Goal: Find specific page/section: Find specific page/section

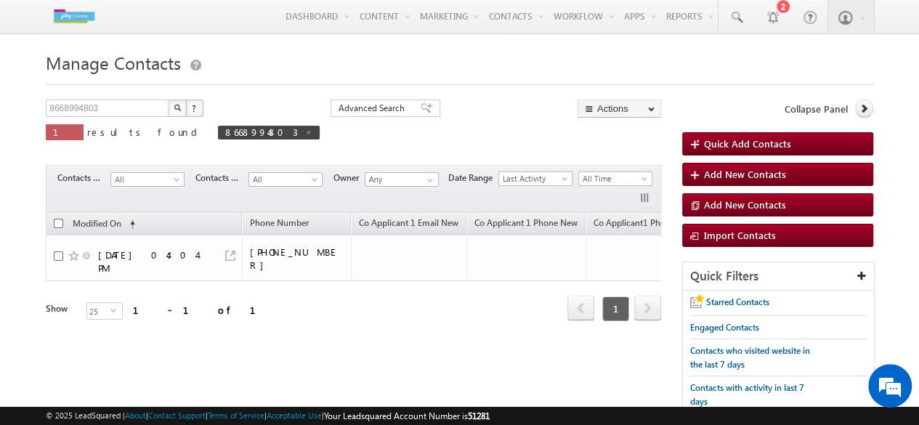
click at [176, 108] on img "button" at bounding box center [177, 107] width 7 height 7
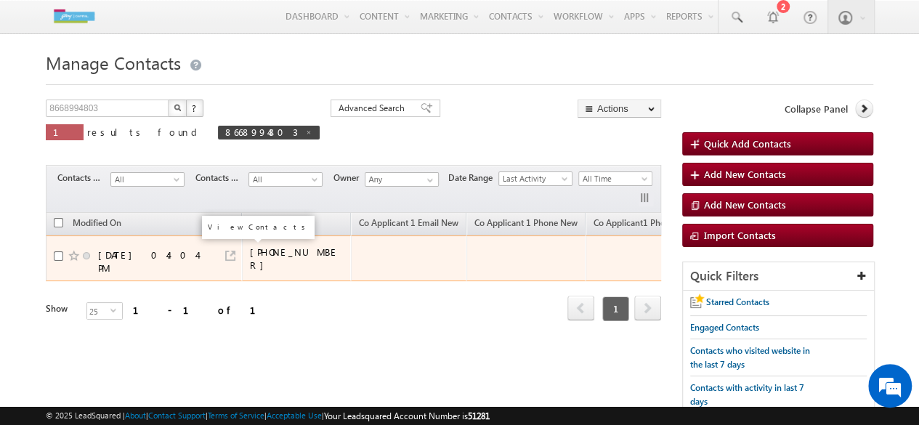
click at [227, 251] on link at bounding box center [230, 256] width 10 height 10
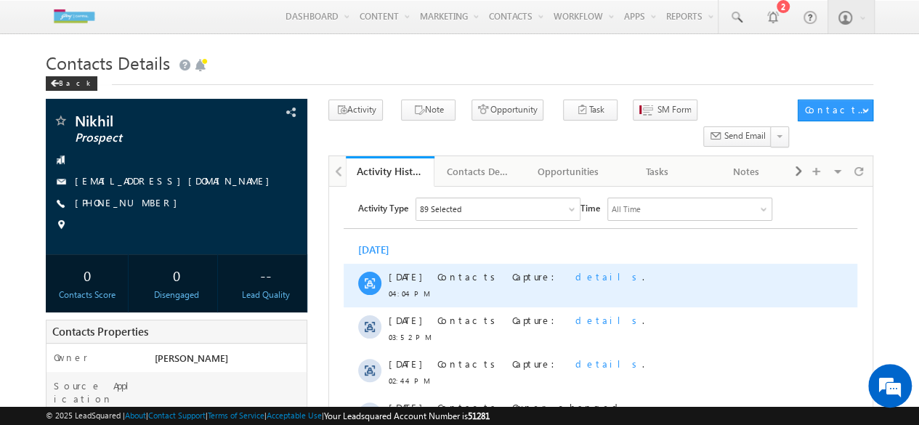
click at [576, 279] on span "details" at bounding box center [609, 276] width 67 height 12
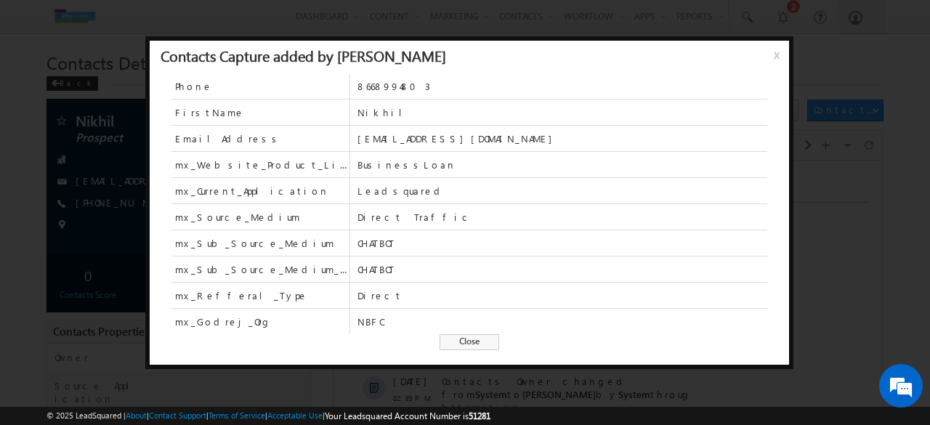
click at [774, 54] on span "x" at bounding box center [780, 60] width 12 height 26
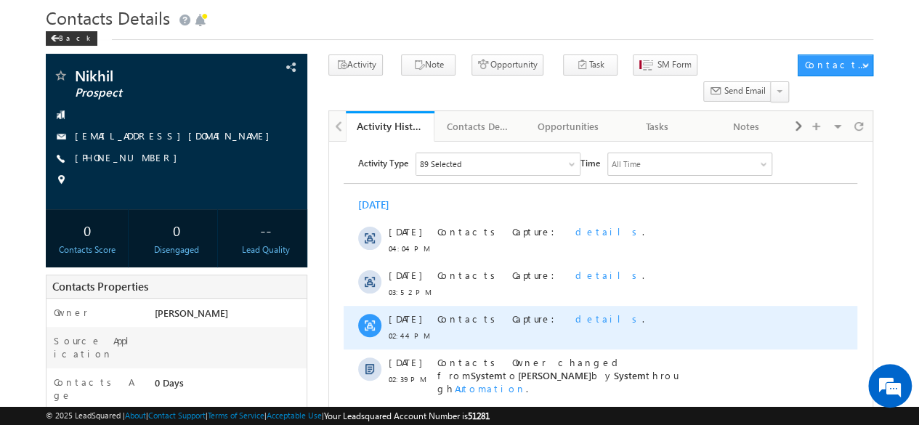
scroll to position [48, 0]
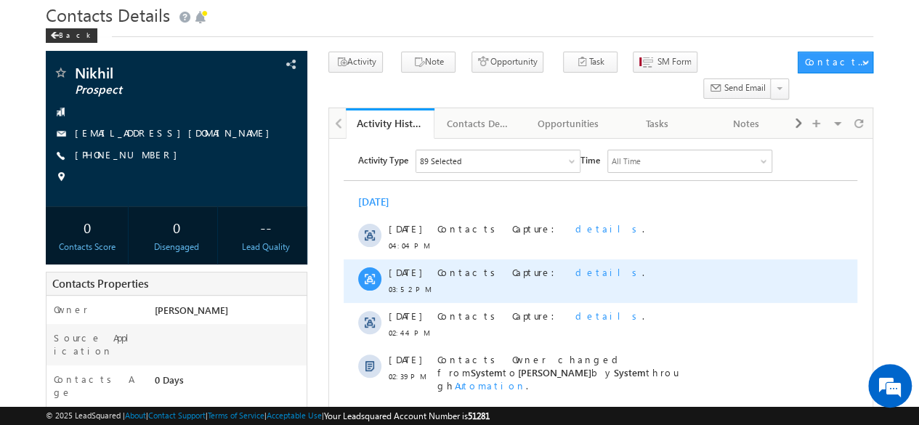
click at [576, 272] on span "details" at bounding box center [609, 272] width 67 height 12
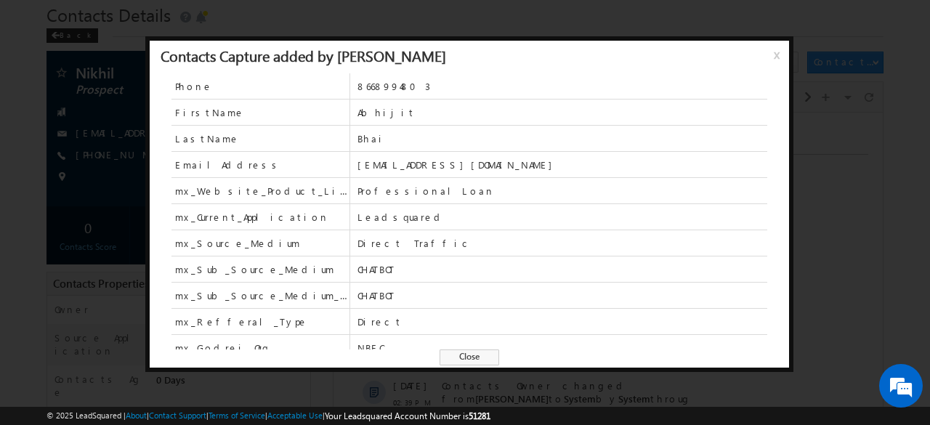
click at [778, 53] on span "x" at bounding box center [780, 60] width 12 height 26
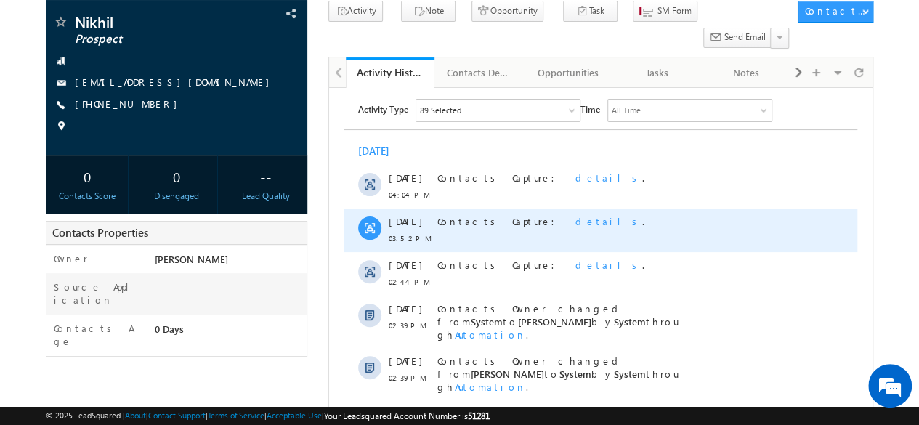
scroll to position [100, 0]
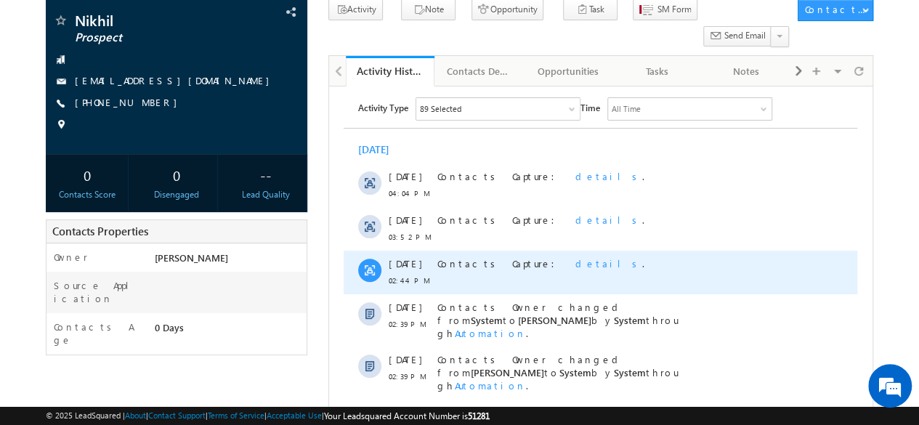
click at [576, 265] on span "details" at bounding box center [609, 263] width 67 height 12
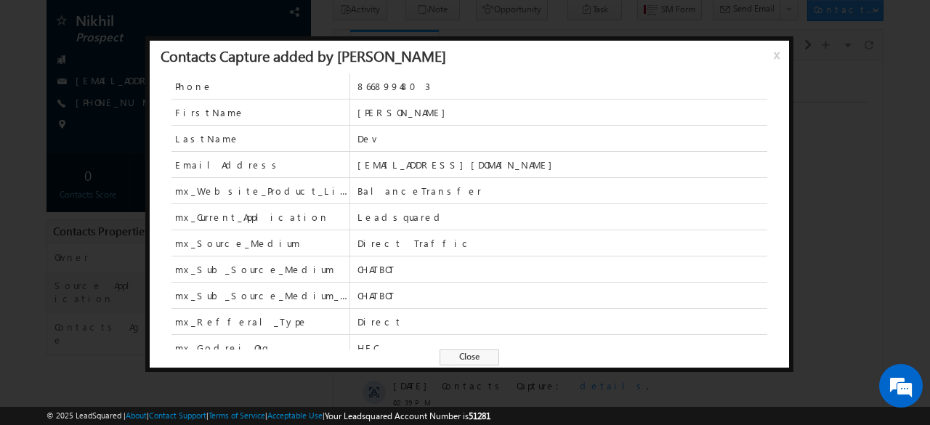
click at [775, 51] on span "x" at bounding box center [780, 60] width 12 height 26
